Goal: Browse casually

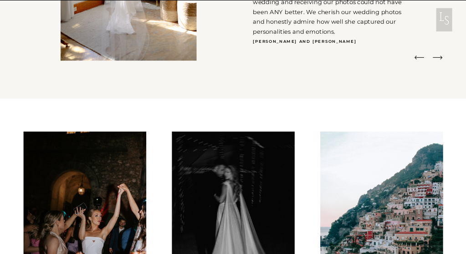
scroll to position [2015, 0]
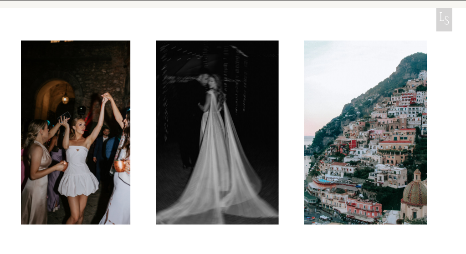
click at [268, 78] on div at bounding box center [368, 132] width 424 height 184
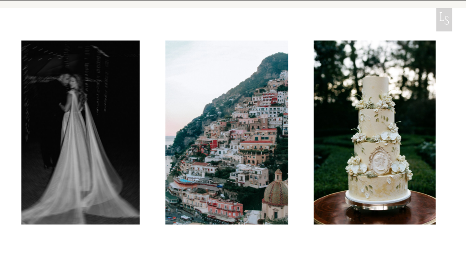
click at [240, 79] on img at bounding box center [226, 132] width 123 height 184
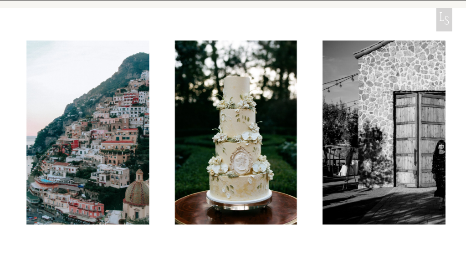
click at [246, 84] on img at bounding box center [236, 132] width 122 height 184
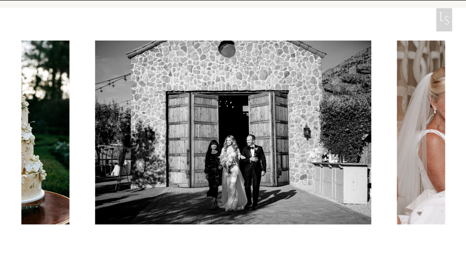
click at [250, 88] on img at bounding box center [233, 132] width 276 height 184
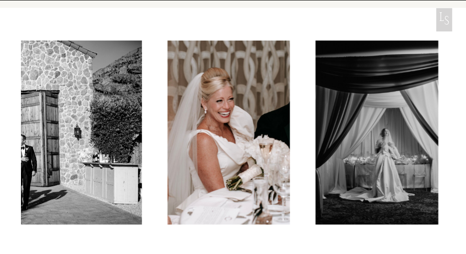
click at [280, 94] on img at bounding box center [229, 132] width 122 height 184
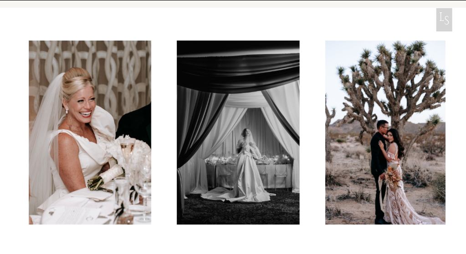
click at [285, 97] on img at bounding box center [238, 132] width 123 height 184
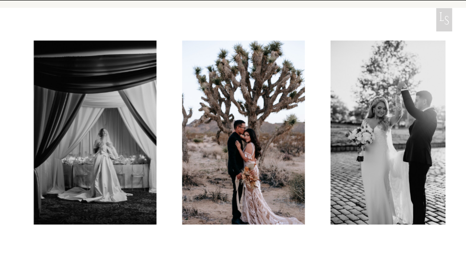
click at [312, 93] on div at bounding box center [233, 132] width 424 height 184
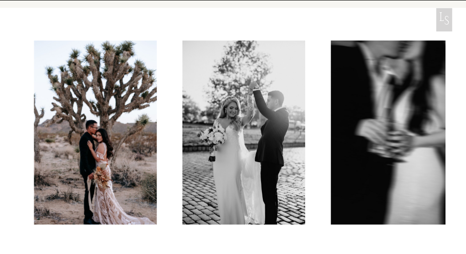
click at [304, 90] on img at bounding box center [243, 132] width 123 height 184
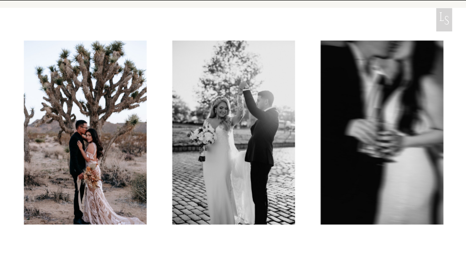
click at [291, 98] on div at bounding box center [233, 132] width 424 height 184
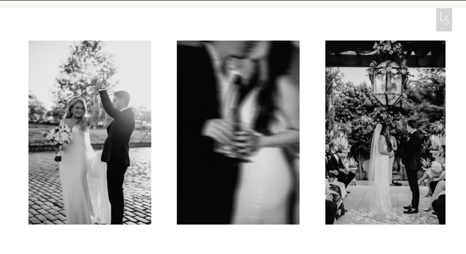
click at [313, 99] on div at bounding box center [233, 132] width 424 height 184
